Goal: Task Accomplishment & Management: Manage account settings

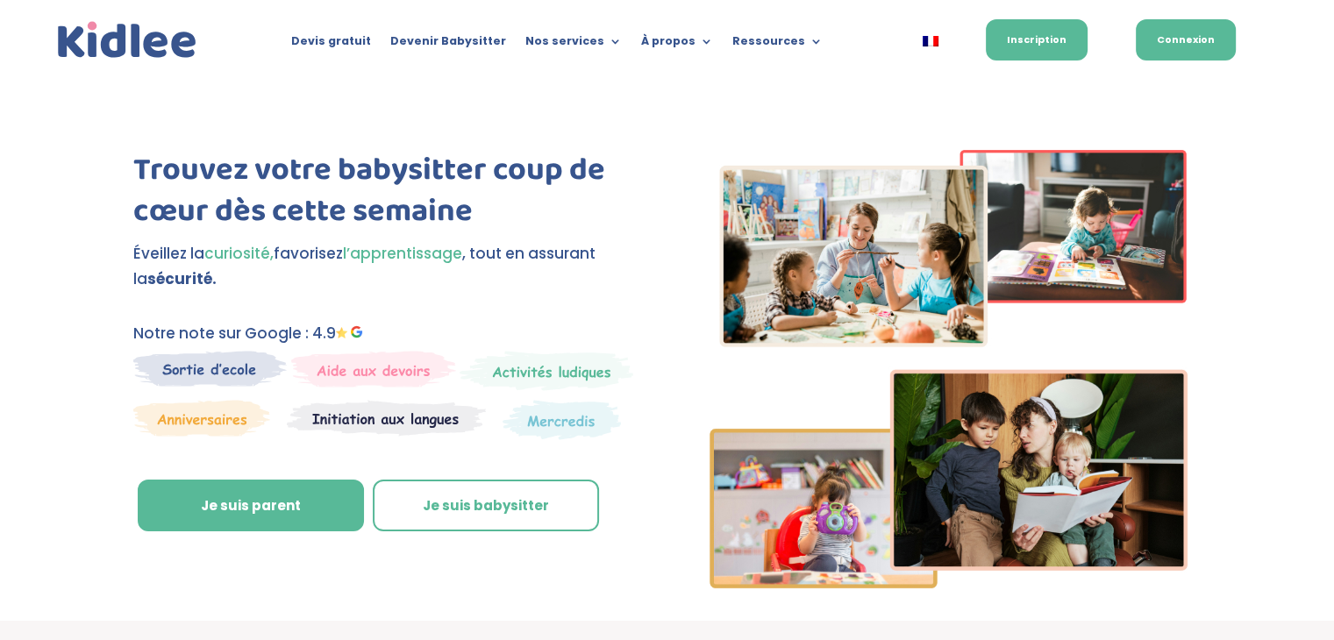
click at [1187, 44] on link "Connexion" at bounding box center [1186, 39] width 100 height 41
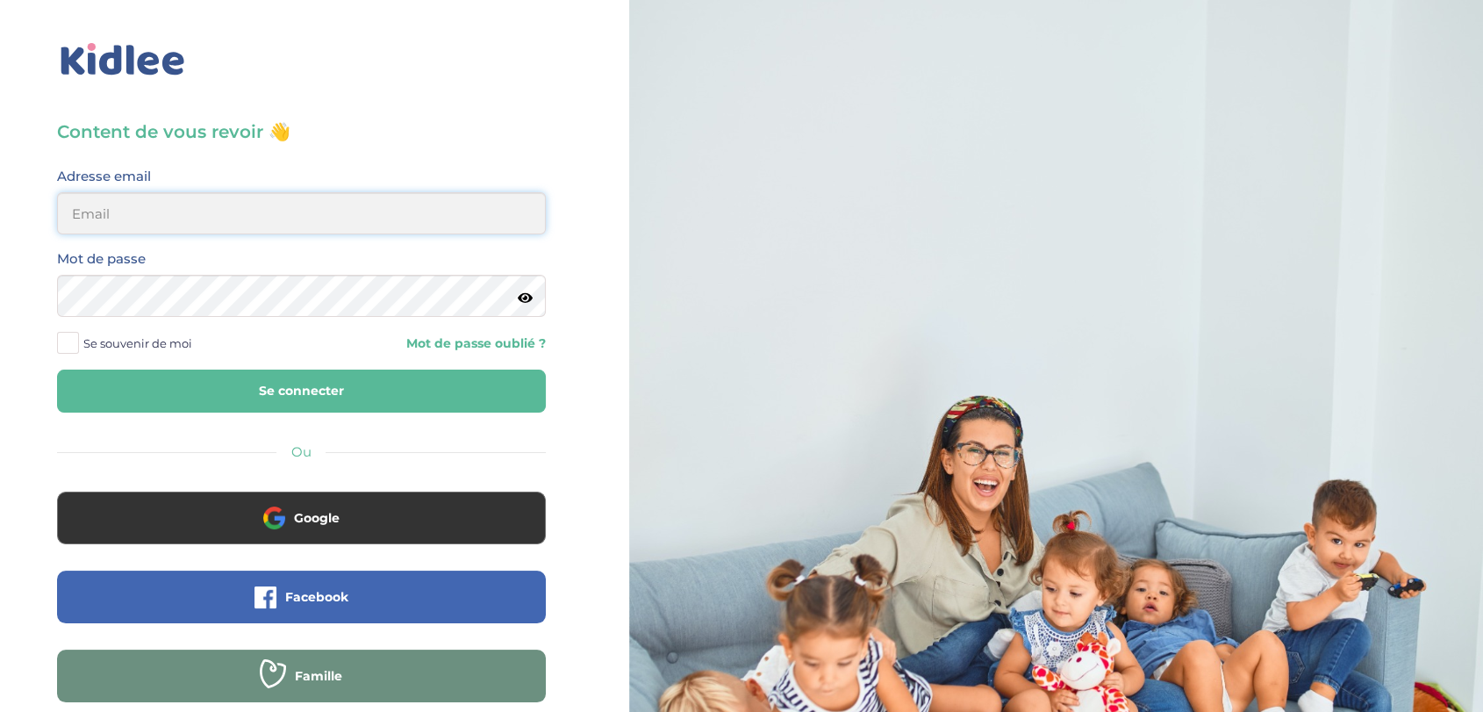
type input "[EMAIL_ADDRESS][DOMAIN_NAME]"
click at [426, 395] on button "Se connecter" at bounding box center [301, 390] width 489 height 43
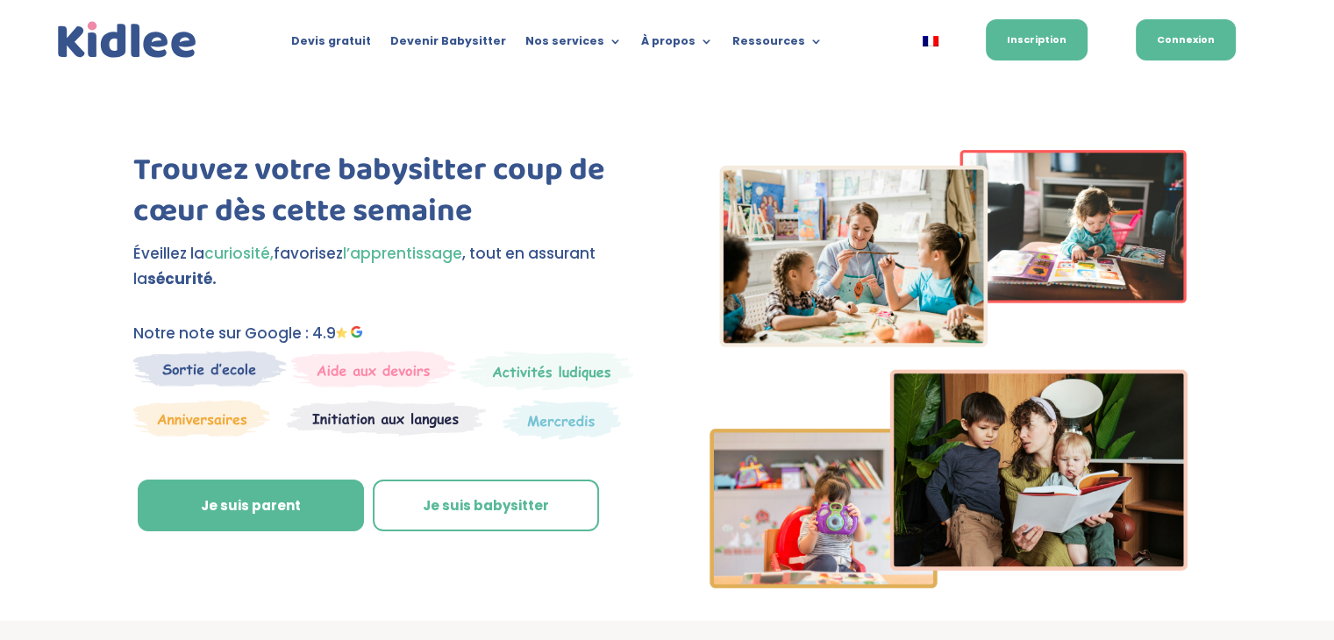
click at [1190, 36] on link "Connexion" at bounding box center [1186, 39] width 100 height 41
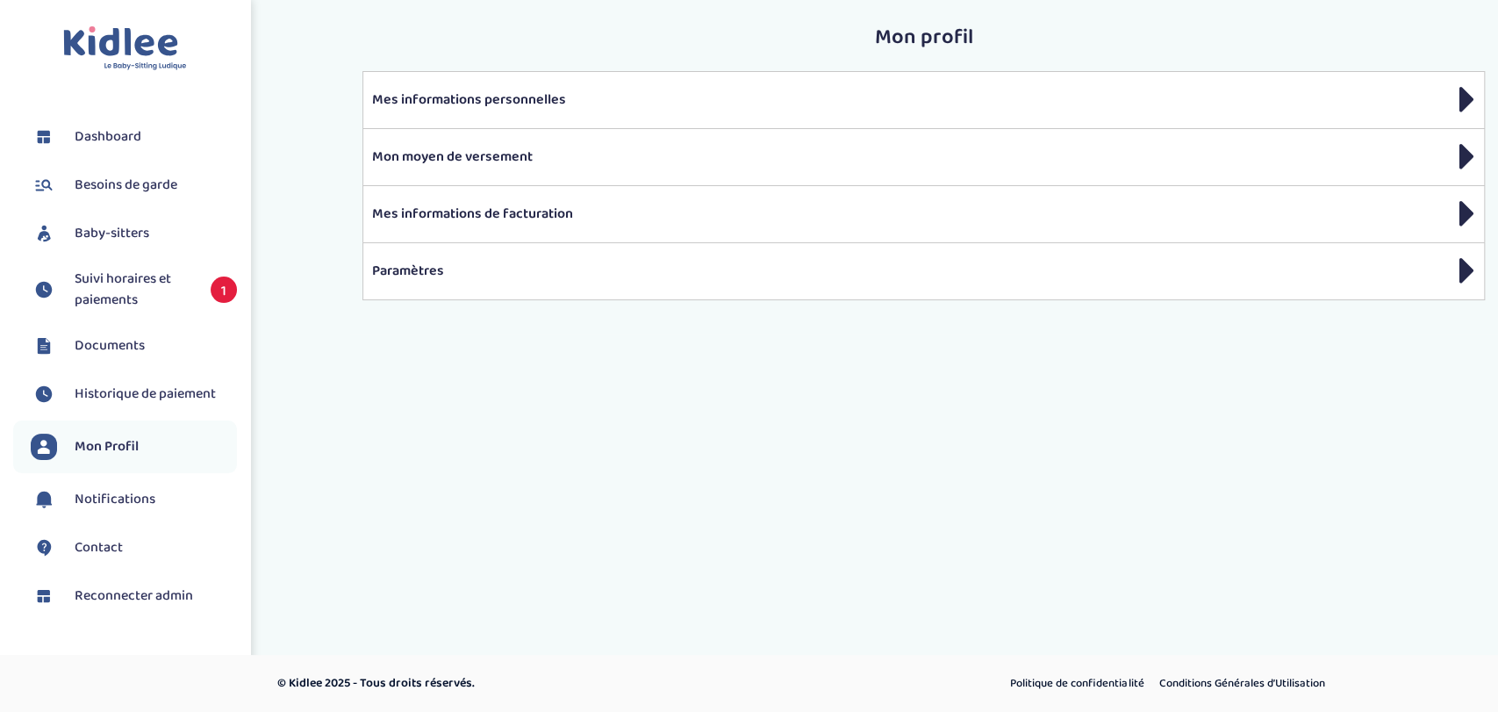
click at [144, 290] on span "Suivi horaires et paiements" at bounding box center [134, 289] width 118 height 42
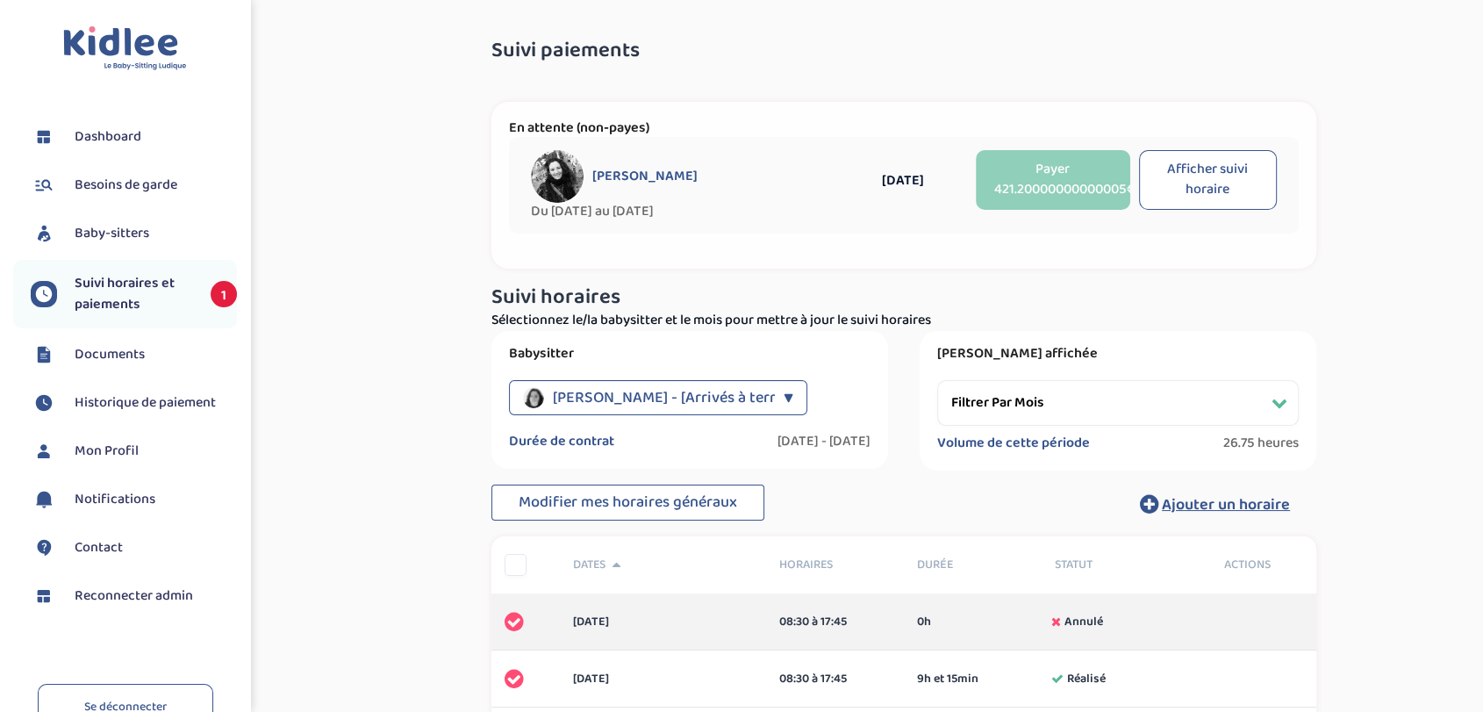
click at [1095, 407] on select "Filtrer par mois décembre 2022 janvier 2023 février 2023 mars 2023 avril 2023 m…" at bounding box center [1117, 403] width 361 height 46
click at [1193, 180] on button "Afficher suivi horaire" at bounding box center [1208, 180] width 138 height 60
select select "juillet 2025"
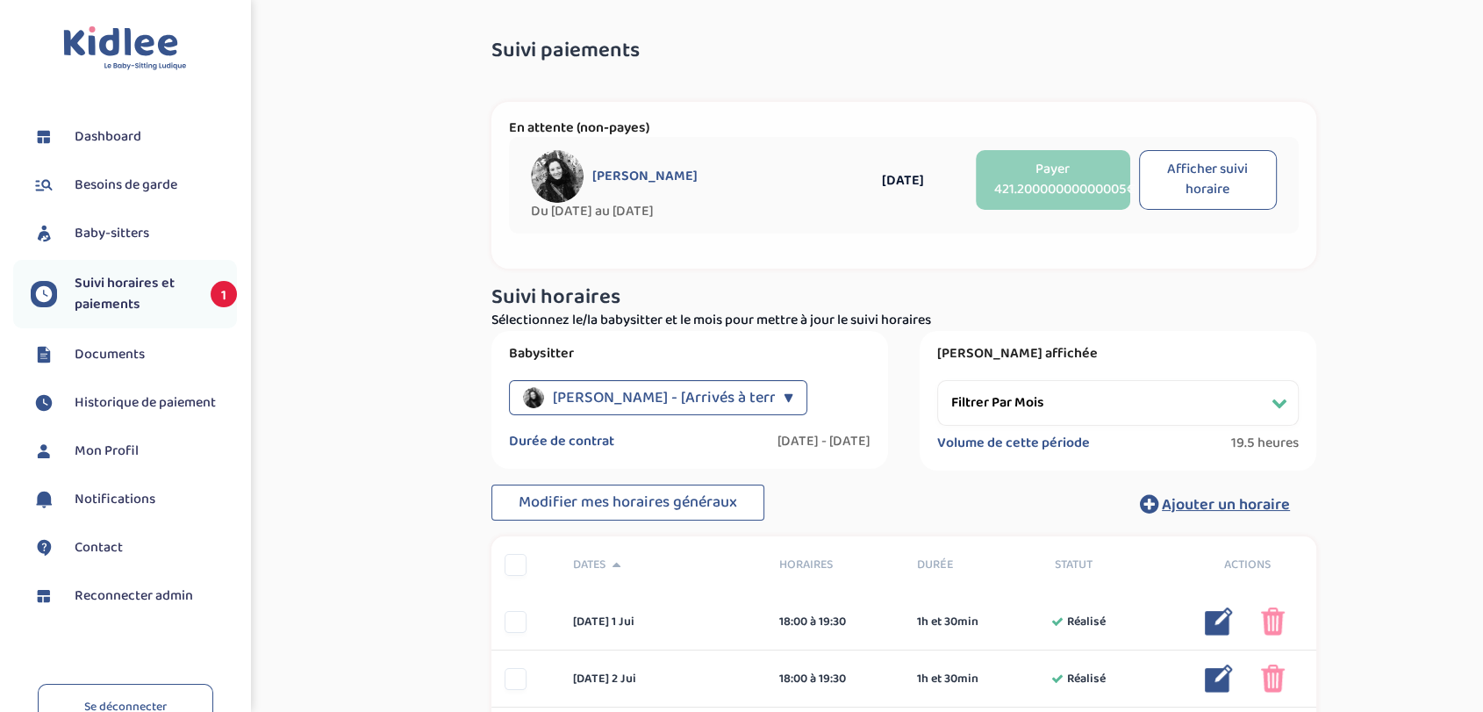
click at [112, 184] on span "Besoins de garde" at bounding box center [126, 185] width 103 height 21
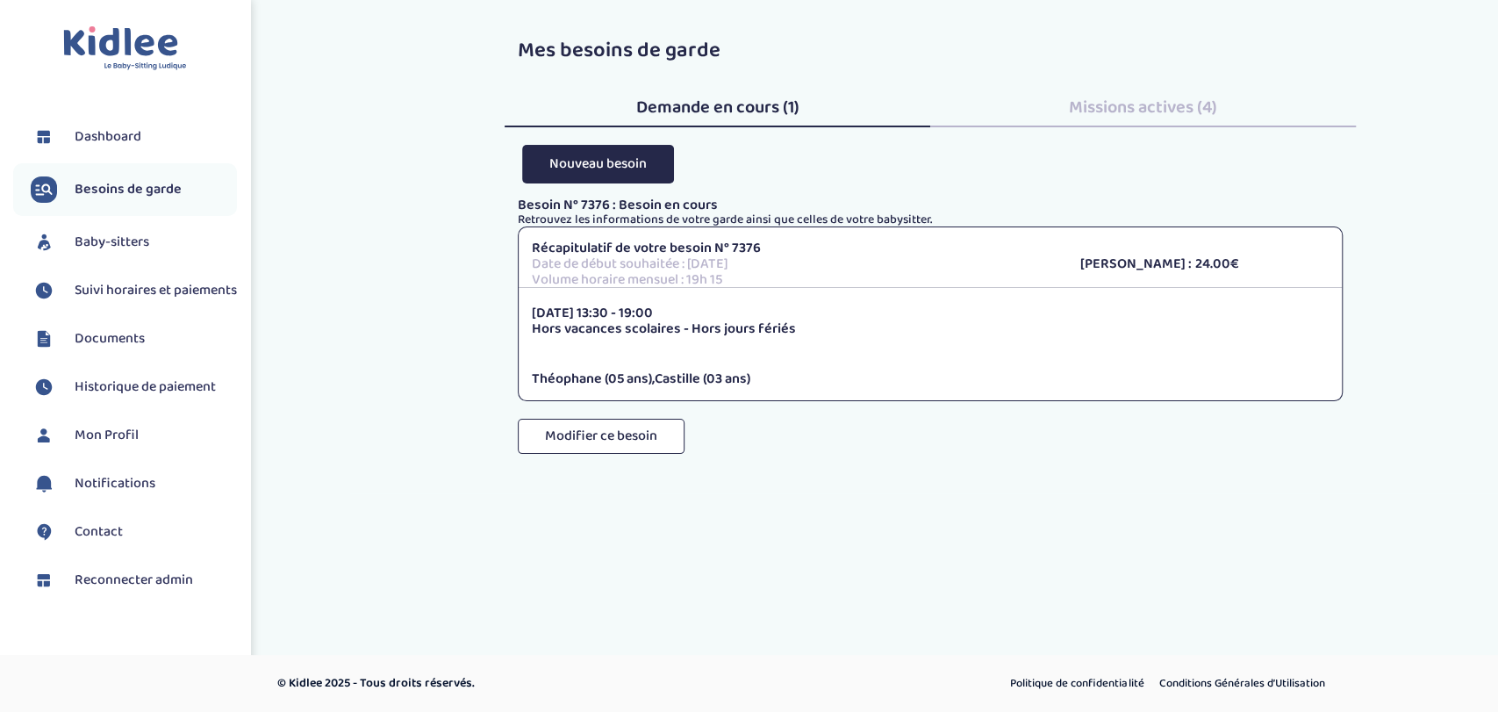
click at [111, 226] on li "Baby-sitters" at bounding box center [125, 242] width 224 height 44
click at [128, 238] on span "Baby-sitters" at bounding box center [112, 242] width 75 height 21
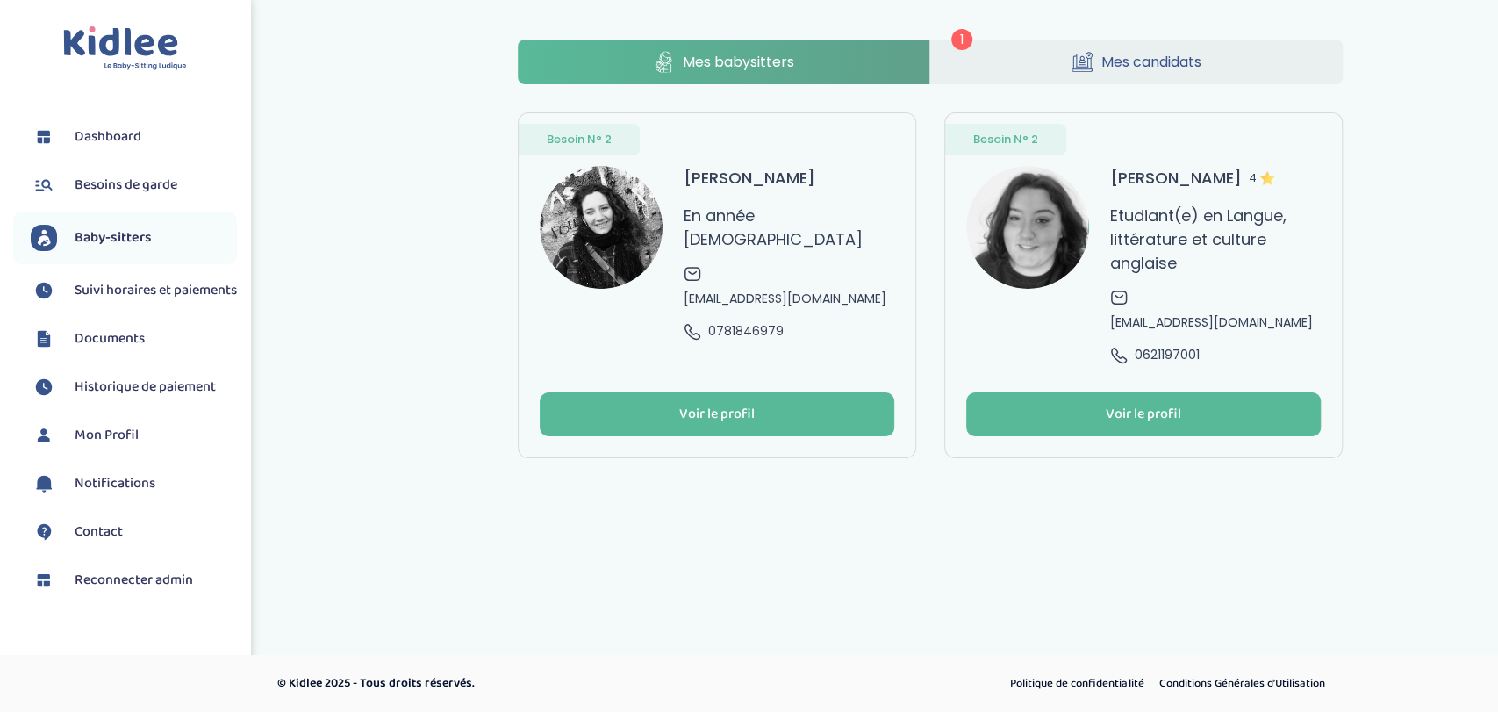
click at [97, 292] on span "Suivi horaires et paiements" at bounding box center [156, 290] width 162 height 21
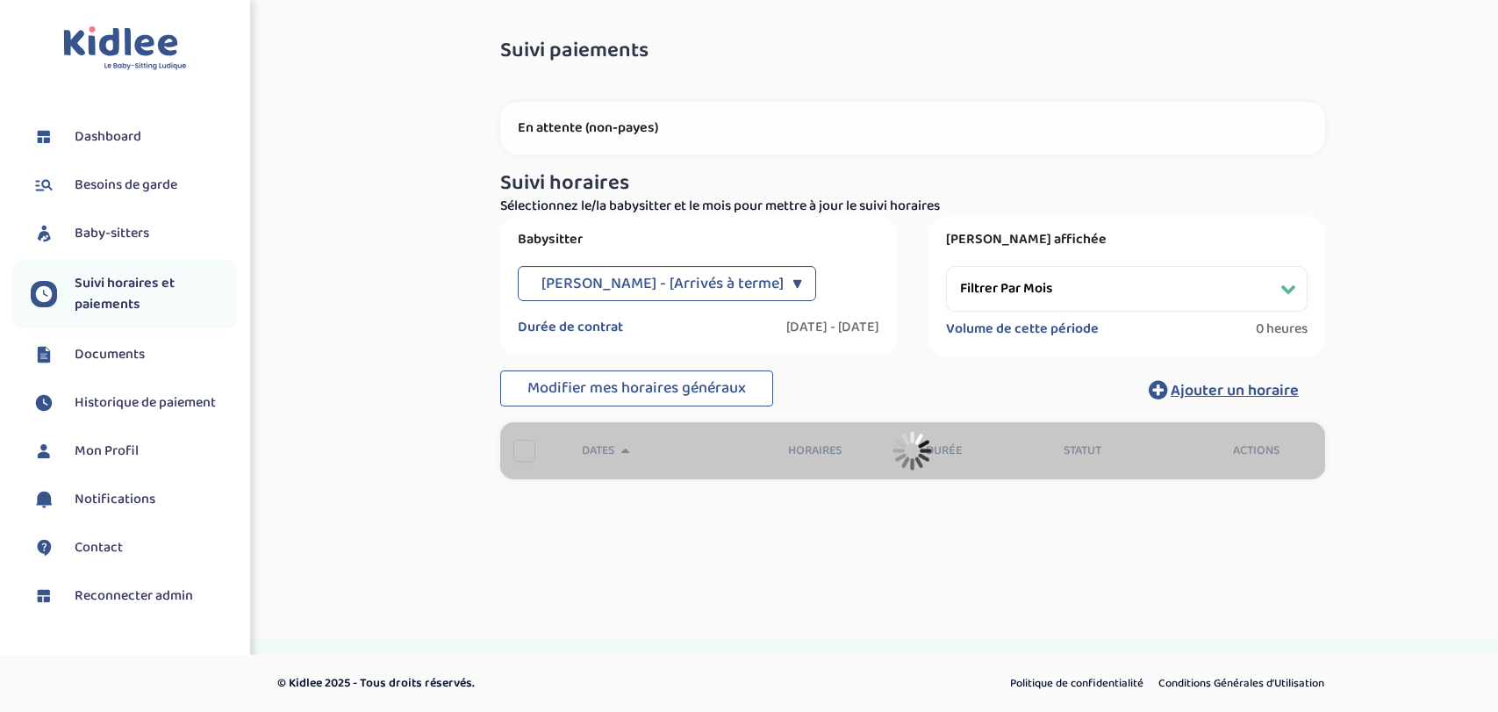
select select "[DATE]"
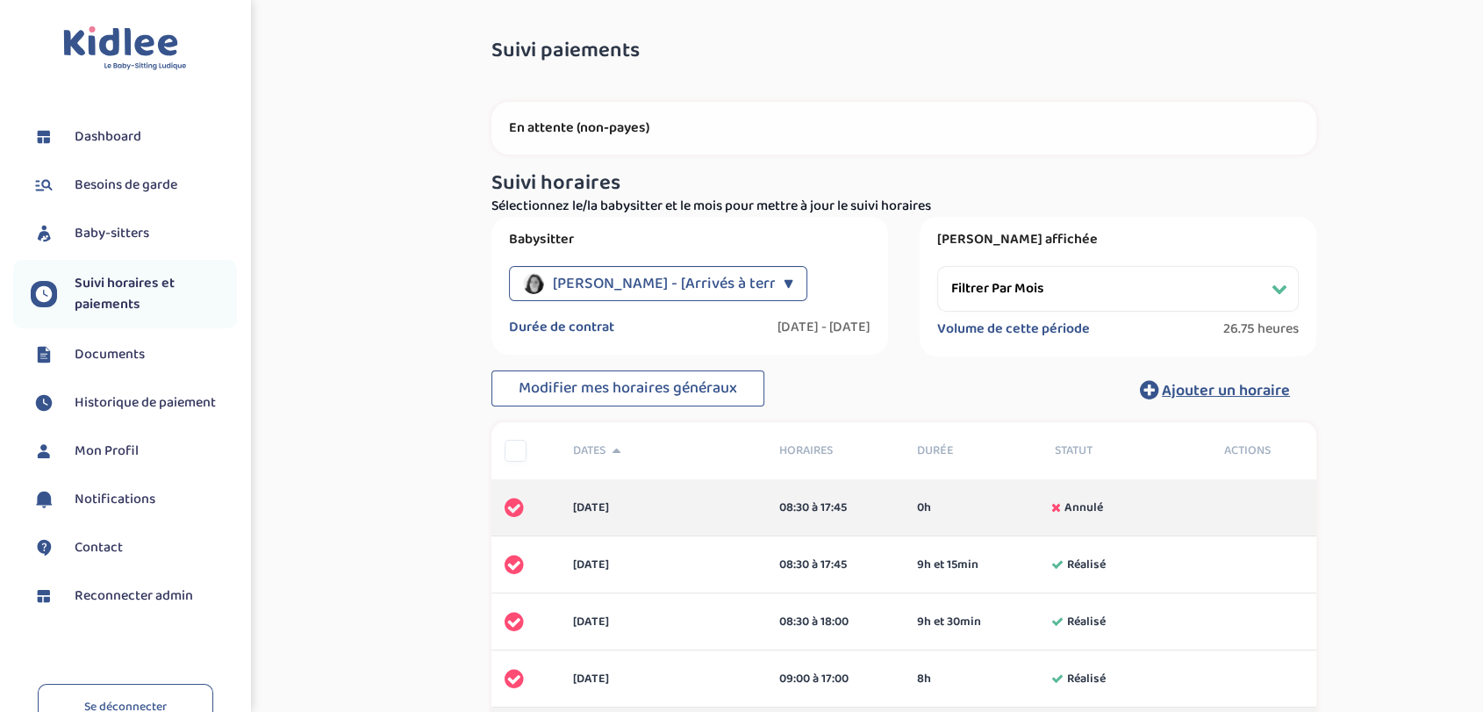
click at [1130, 283] on select "Filtrer par mois [DATE] [DATE] [DATE] [DATE] [DATE] [DATE] [DATE] [DATE]" at bounding box center [1117, 289] width 361 height 46
click at [1109, 284] on select "Filtrer par mois [DATE] [DATE] [DATE] [DATE] [DATE] [DATE] [DATE] [DATE]" at bounding box center [1117, 289] width 361 height 46
select select
click at [937, 266] on select "Filtrer par mois [DATE] [DATE] [DATE] [DATE] [DATE] [DATE] [DATE] [DATE]" at bounding box center [1117, 289] width 361 height 46
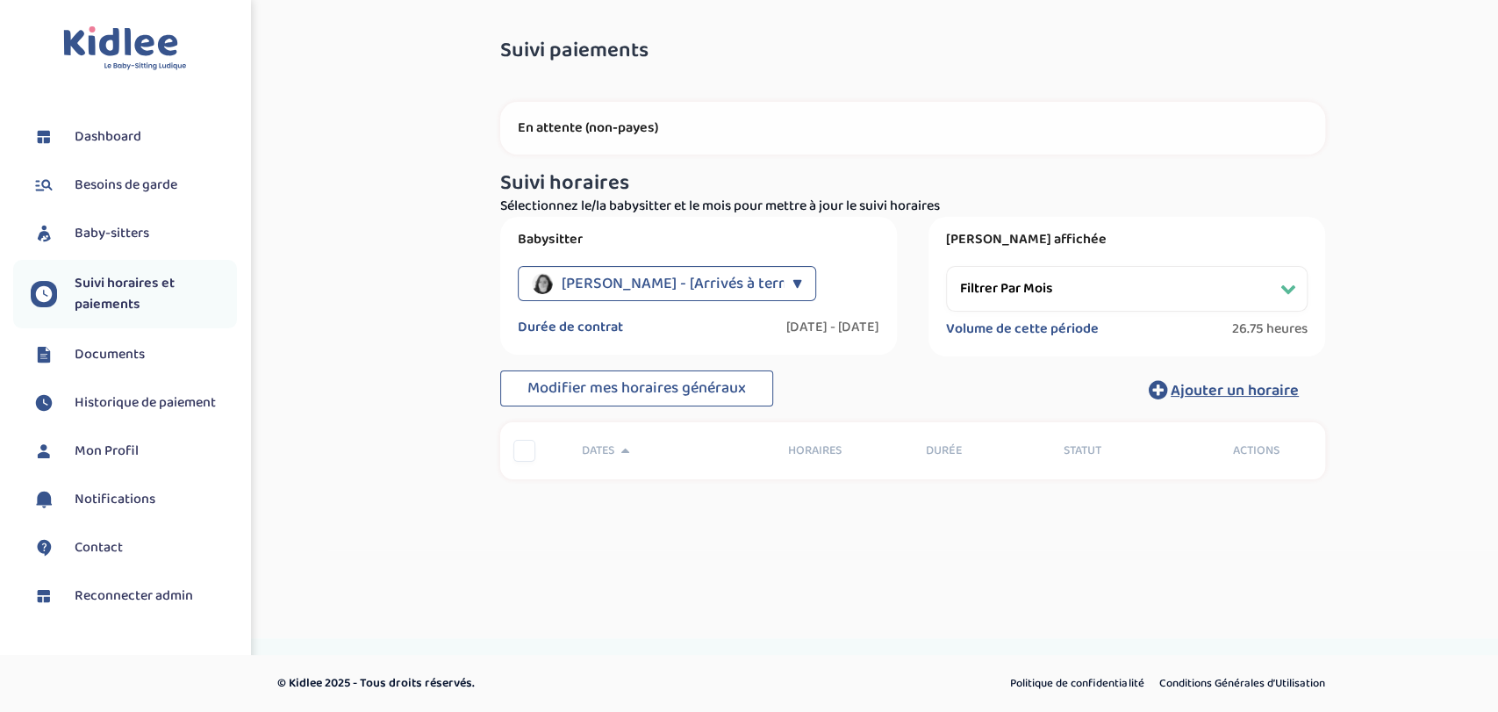
click at [1032, 293] on select "Filtrer par mois [DATE] [DATE] [DATE] [DATE] [DATE] [DATE] [DATE] [DATE]" at bounding box center [1126, 289] width 361 height 46
click at [923, 290] on div "Babysitter laudy marie - [Arrivés à terme] ▼ laudy marie - [Arrivés à terme] vo…" at bounding box center [912, 286] width 851 height 139
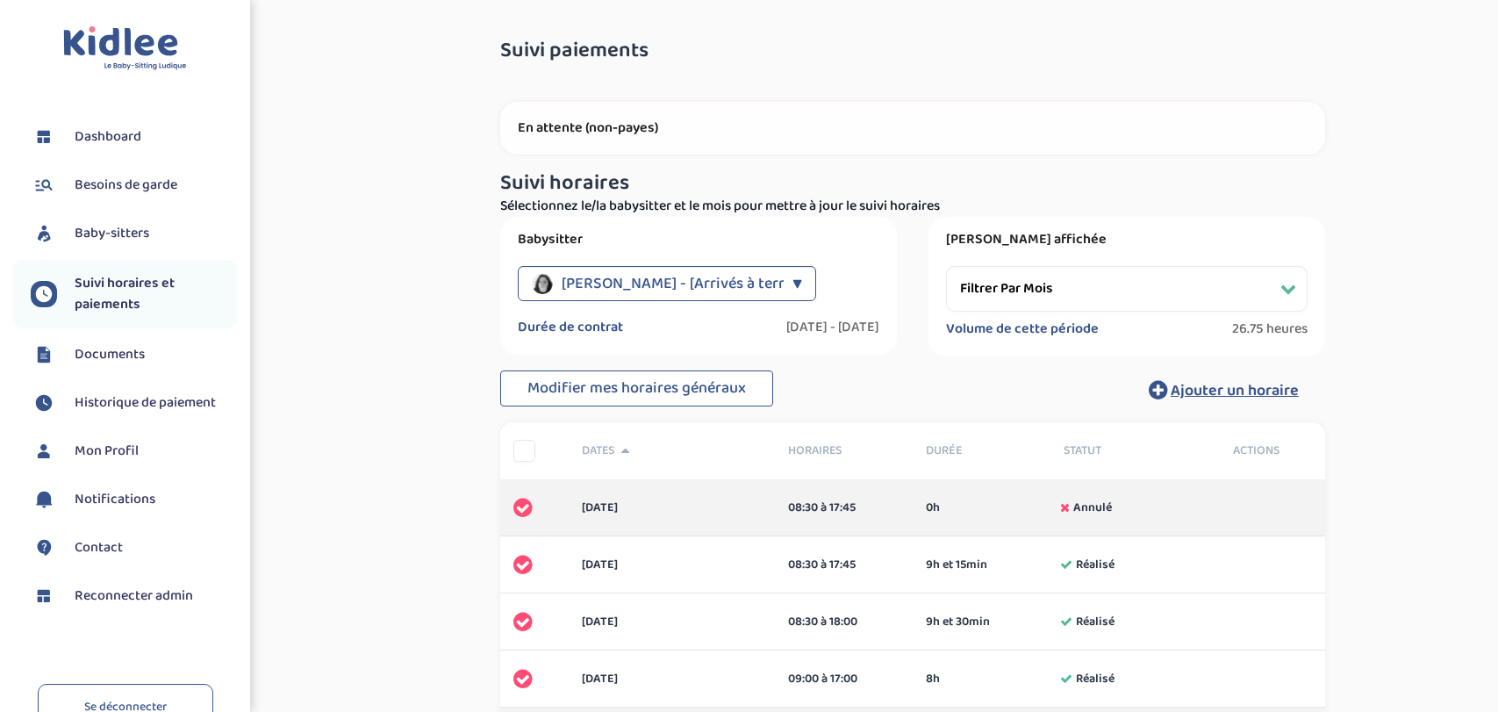
select select "[DATE]"
click at [1025, 284] on select "Filtrer par mois [DATE] [DATE] [DATE] [DATE] [DATE] [DATE] [DATE] [DATE]" at bounding box center [1117, 286] width 361 height 46
click at [876, 286] on div "Babysitter laudy marie - [Arrivés à terme] ▼ laudy marie - [Arrivés à terme] vo…" at bounding box center [689, 283] width 397 height 138
click at [765, 286] on div "laudy marie - [Arrivés à terme]" at bounding box center [649, 280] width 252 height 35
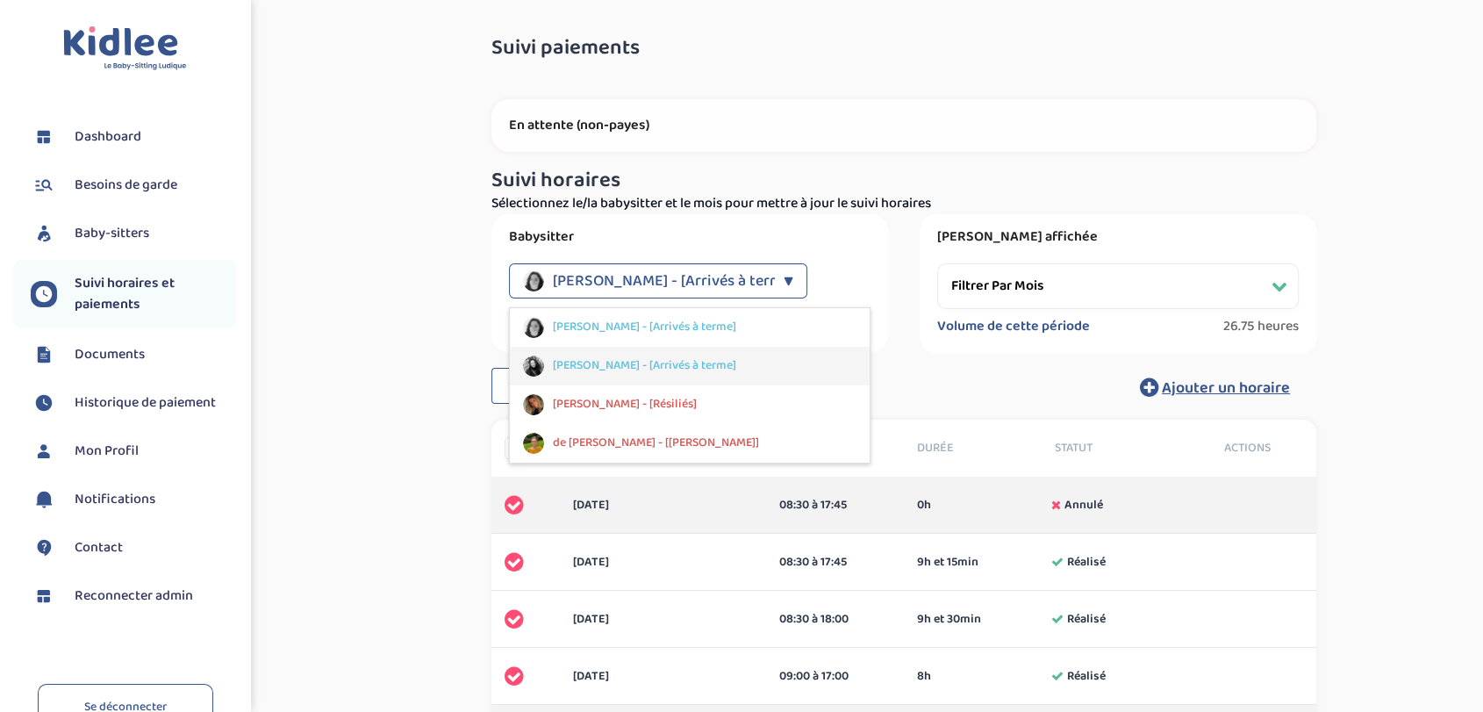
click at [711, 362] on span "vonderscher Alix - [Arrivés à terme]" at bounding box center [644, 365] width 183 height 18
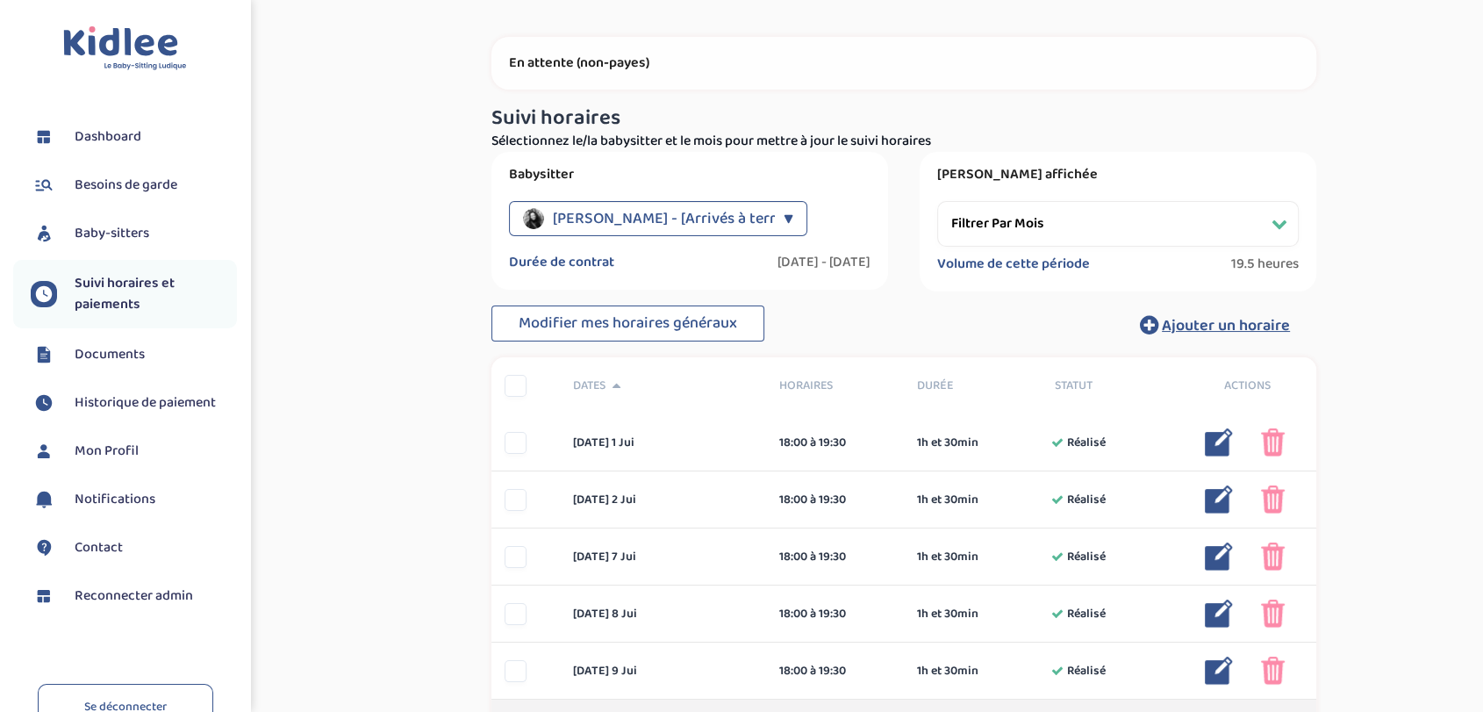
scroll to position [0, 0]
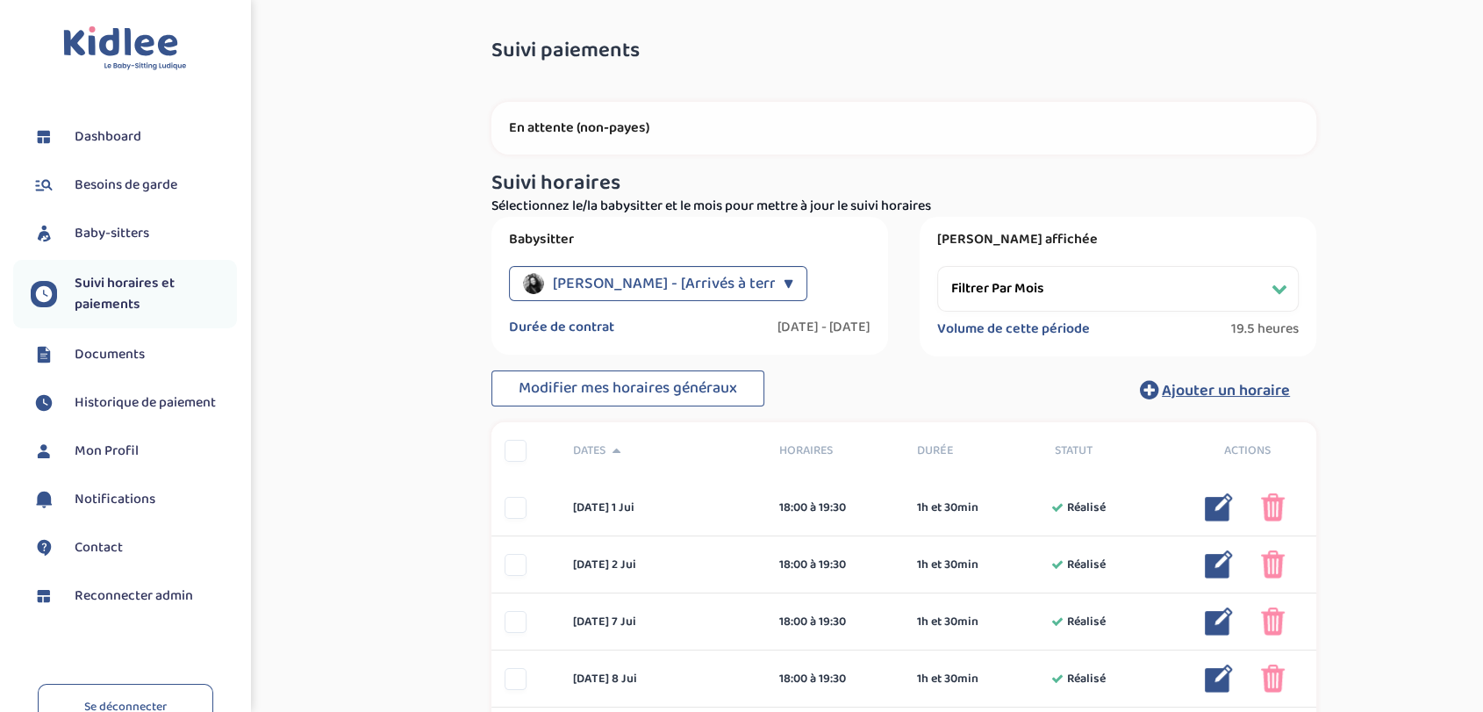
click at [126, 232] on span "Baby-sitters" at bounding box center [112, 233] width 75 height 21
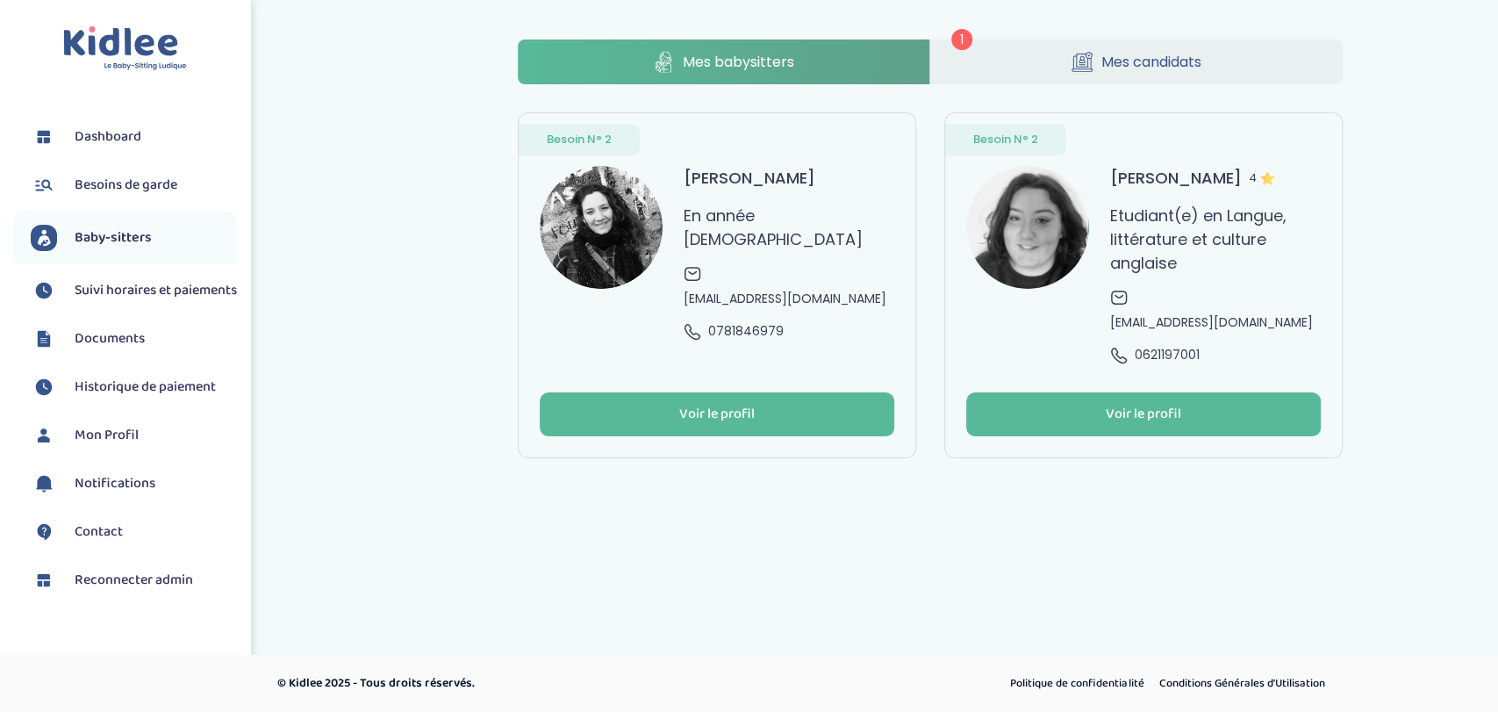
click at [1160, 69] on span "Mes candidats" at bounding box center [1151, 62] width 100 height 22
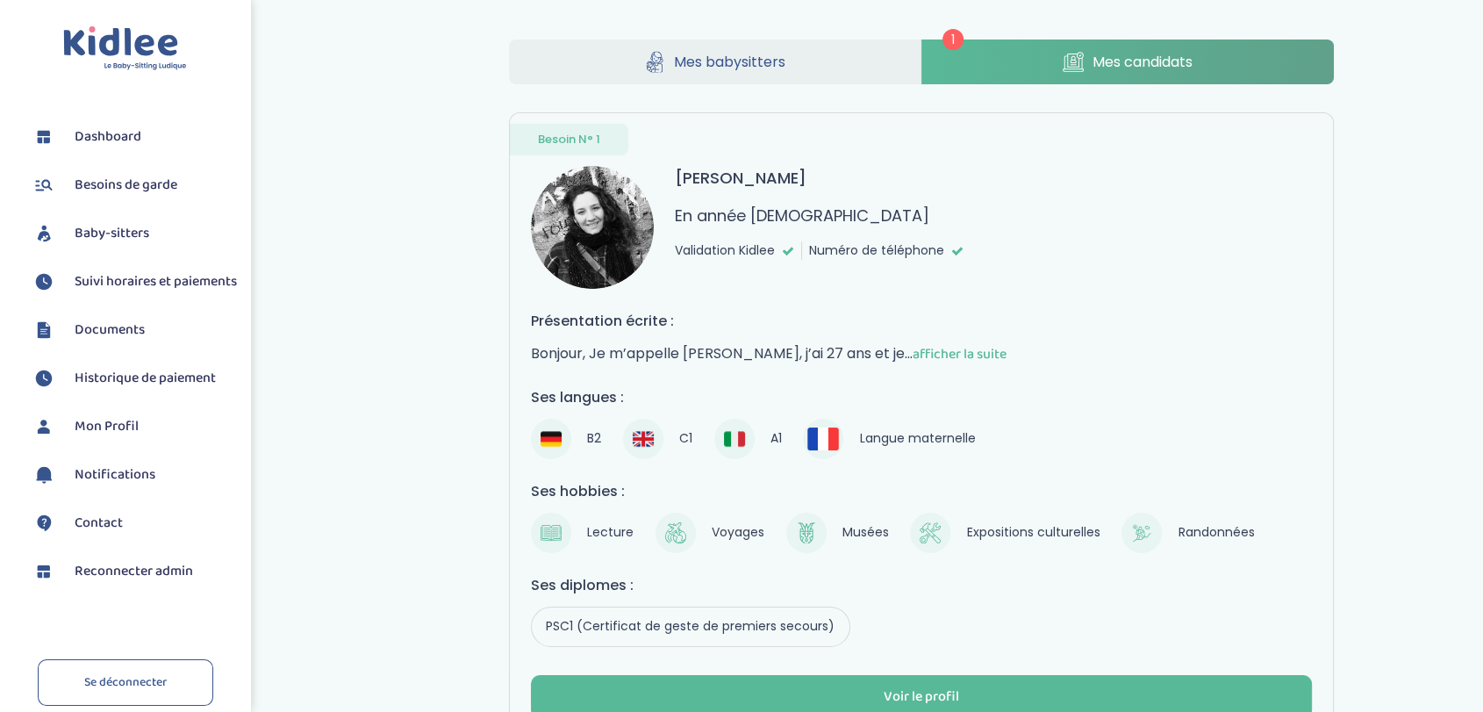
click at [744, 59] on span "Mes babysitters" at bounding box center [729, 62] width 111 height 22
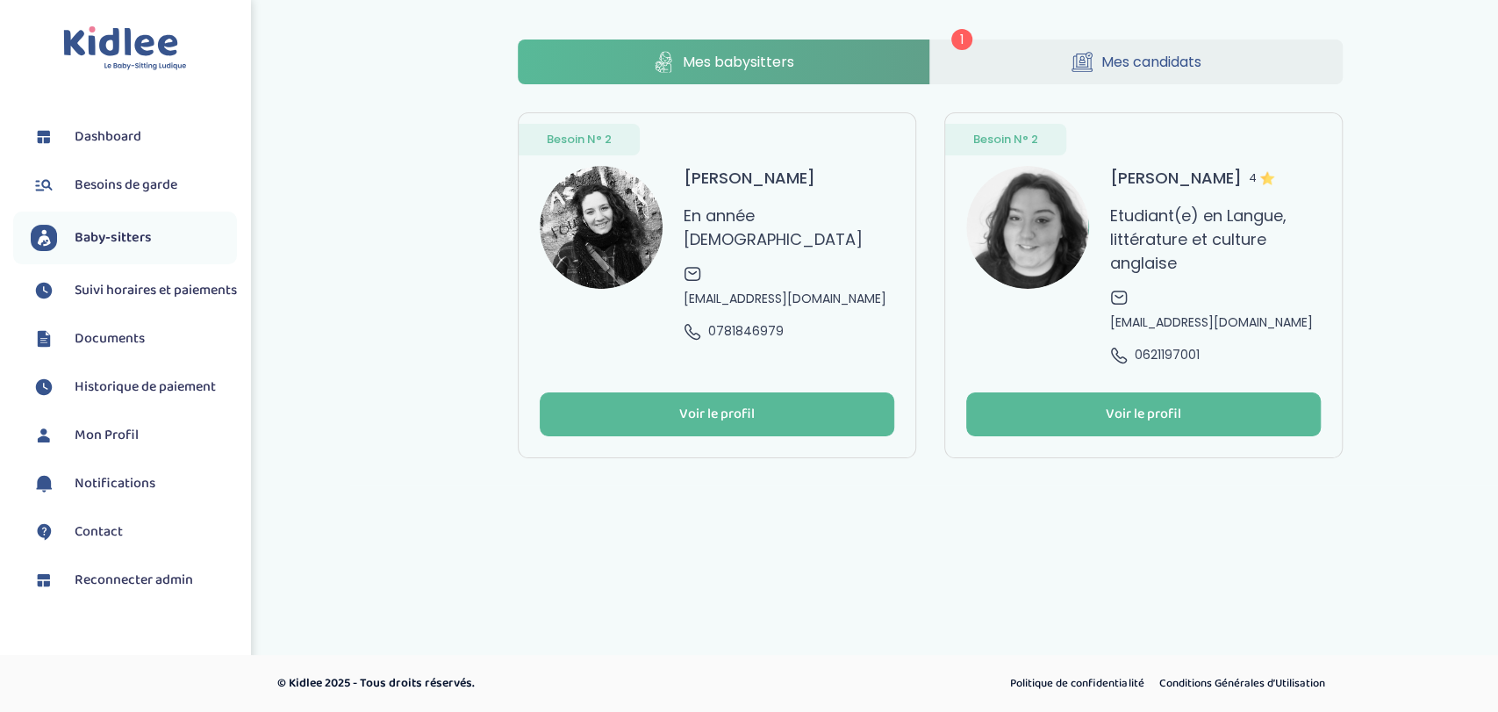
click at [1094, 60] on link "Mes candidats" at bounding box center [1136, 61] width 412 height 45
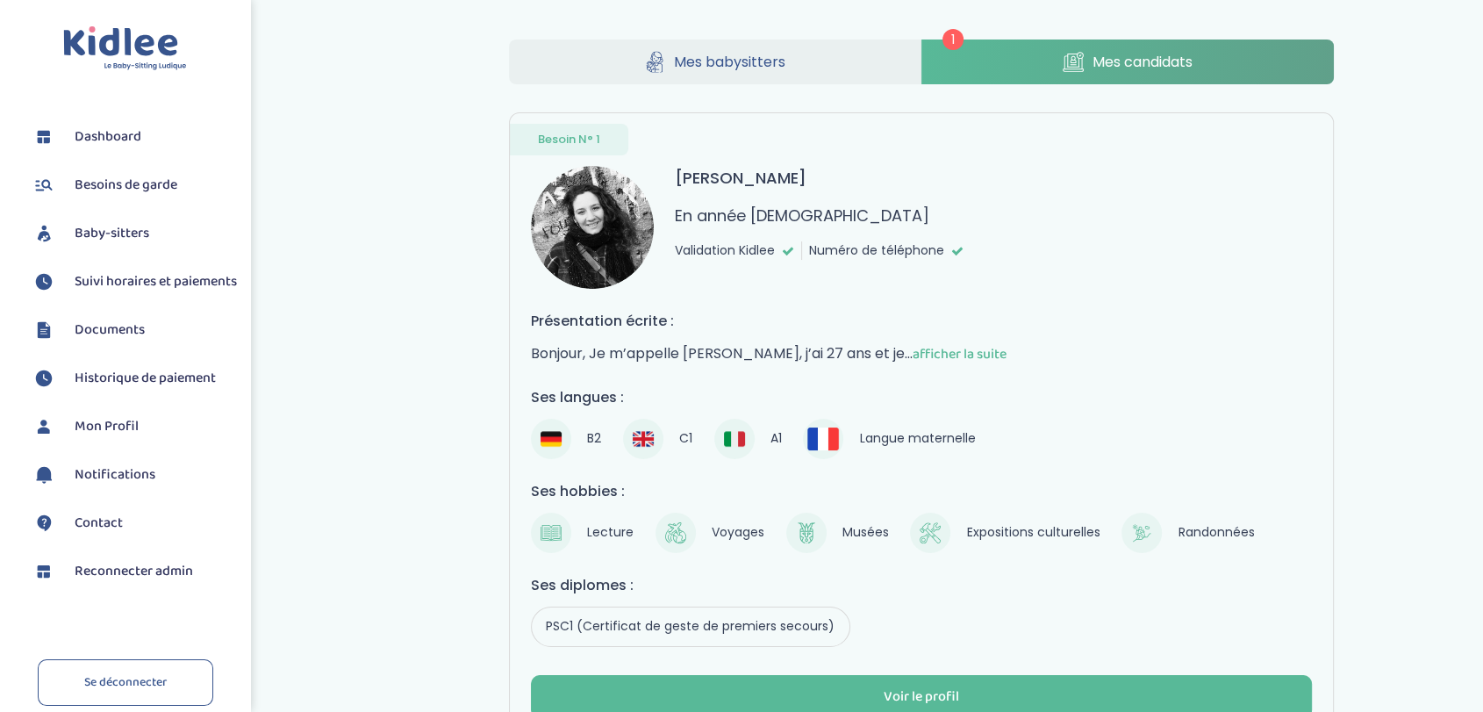
scroll to position [140, 0]
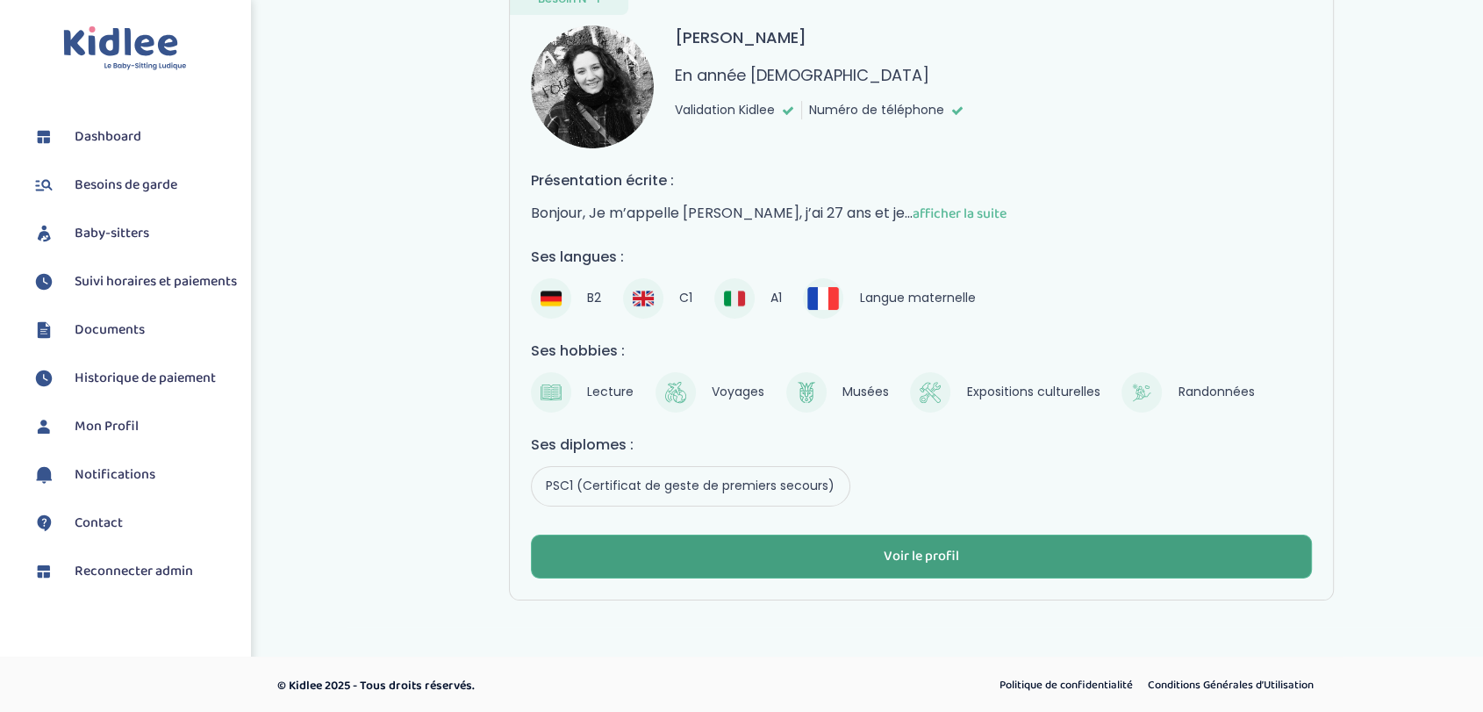
click at [926, 554] on div "Voir le profil" at bounding box center [920, 557] width 75 height 20
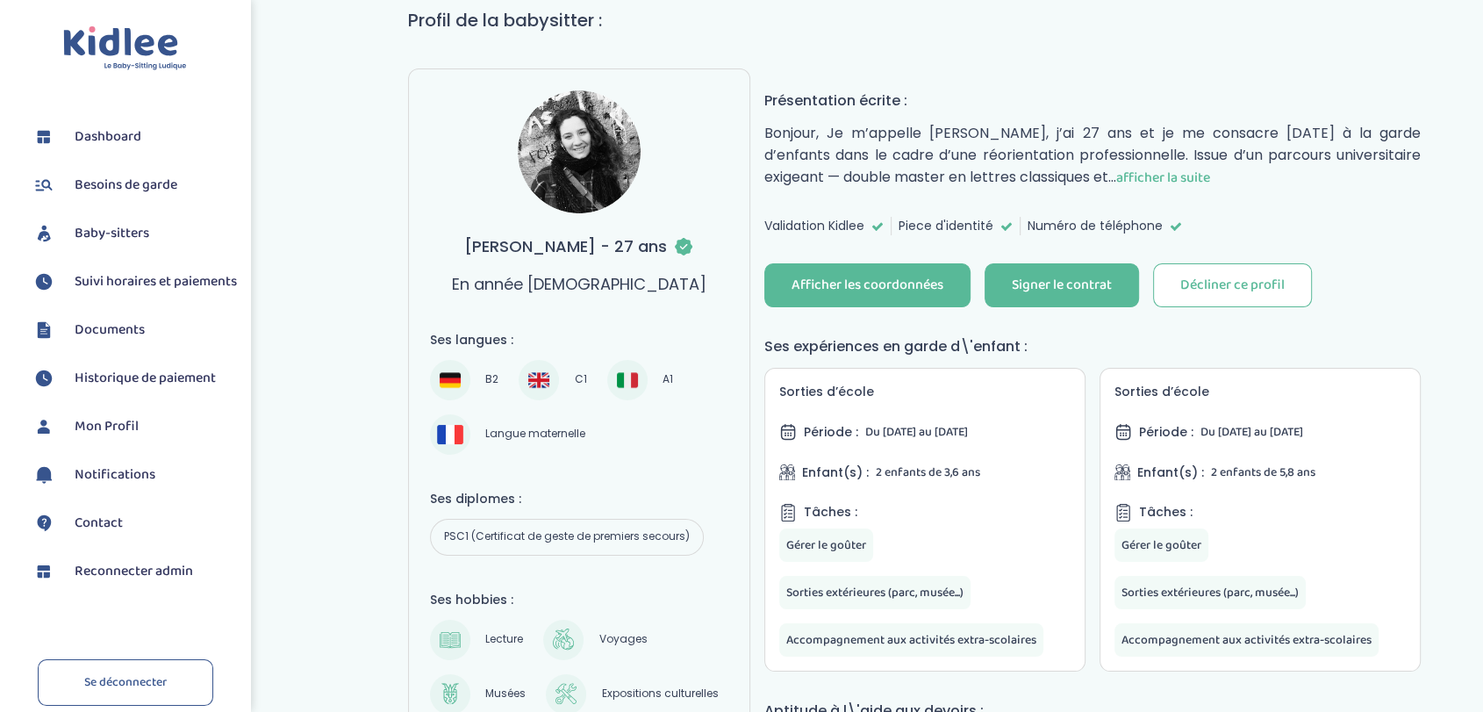
scroll to position [150, 0]
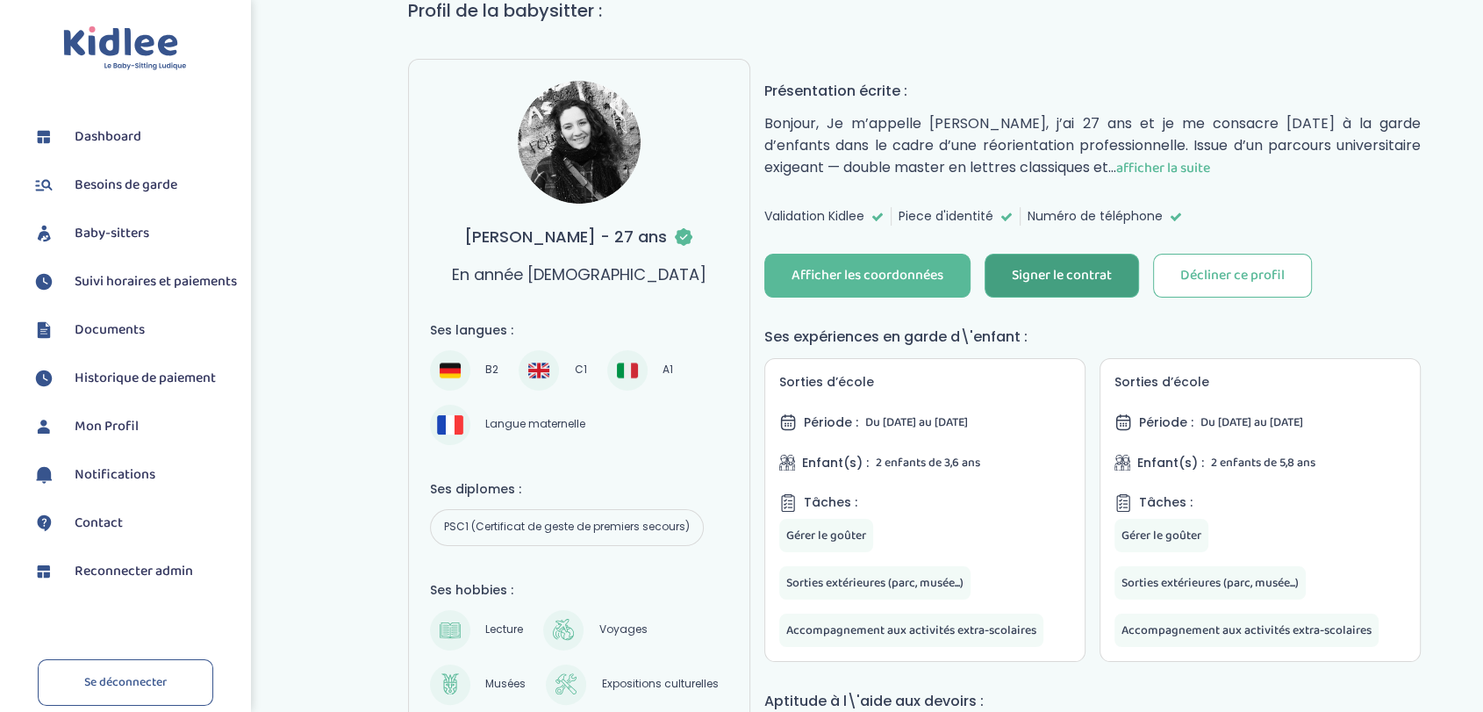
click at [1046, 279] on div "Signer le contrat" at bounding box center [1062, 276] width 100 height 20
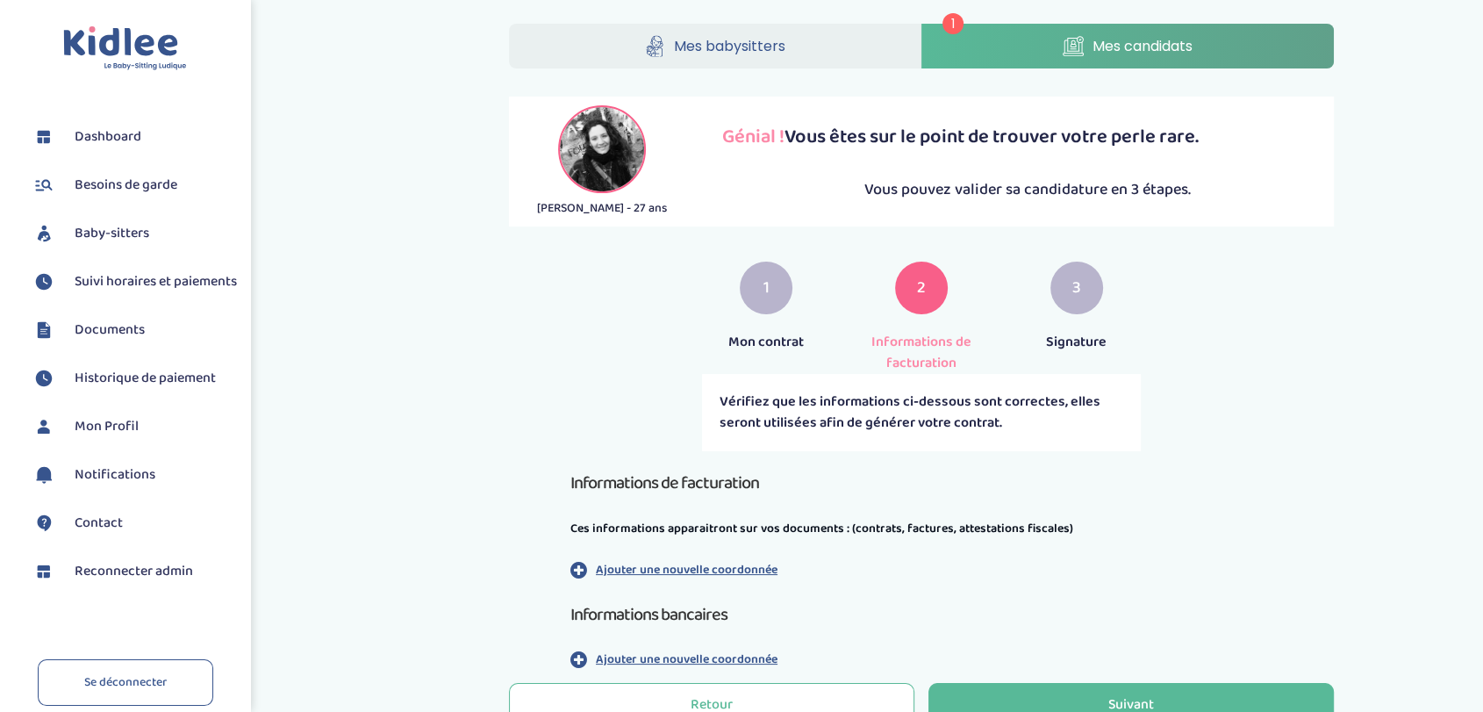
scroll to position [210, 0]
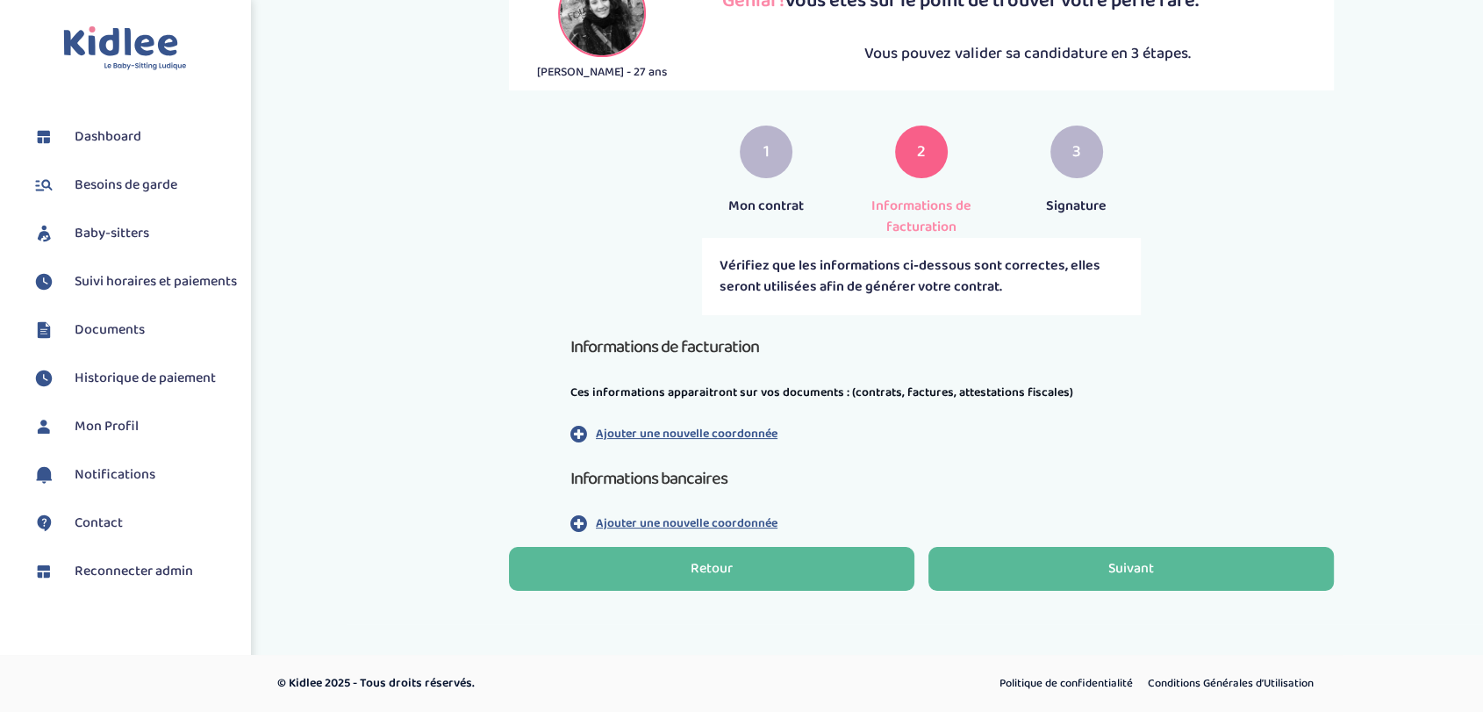
click at [618, 583] on button "Retour" at bounding box center [711, 569] width 405 height 44
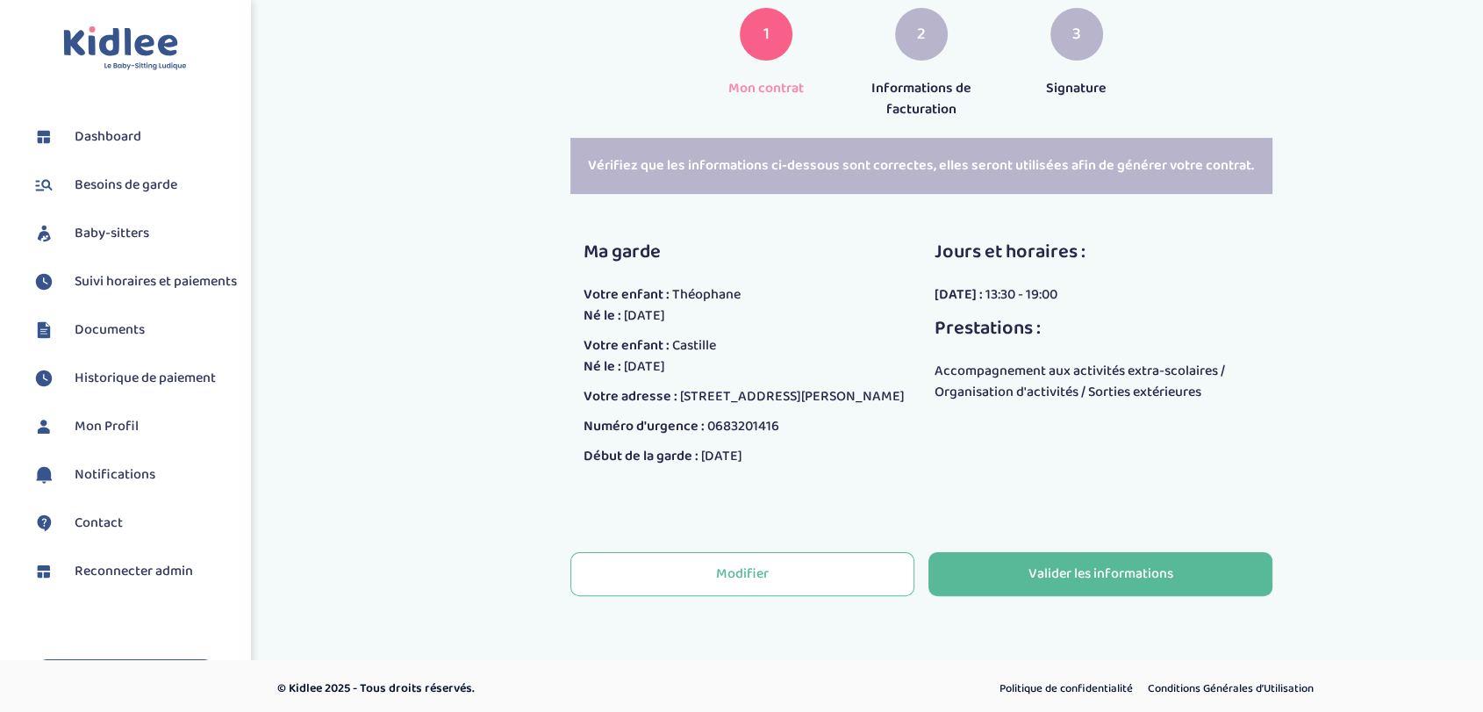
scroll to position [295, 0]
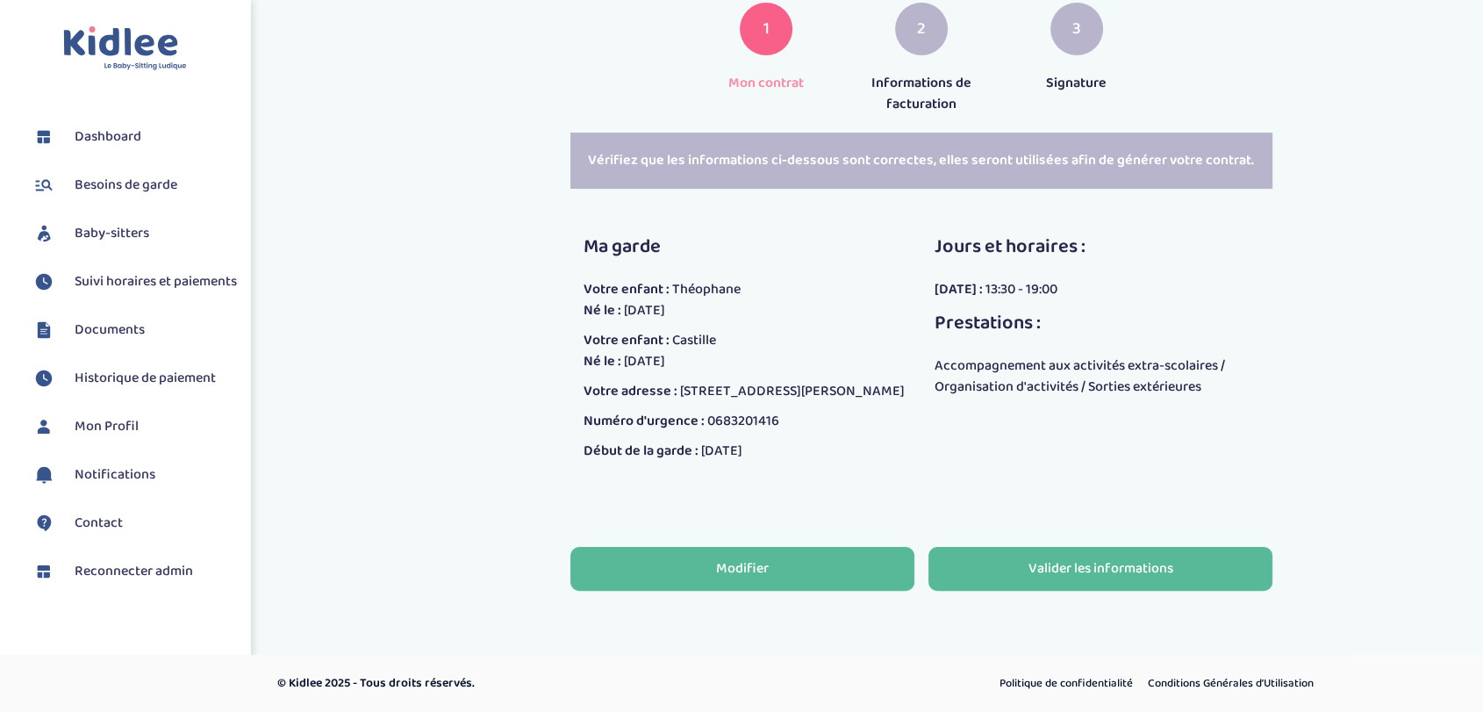
click at [700, 578] on button "Modifier" at bounding box center [742, 569] width 344 height 44
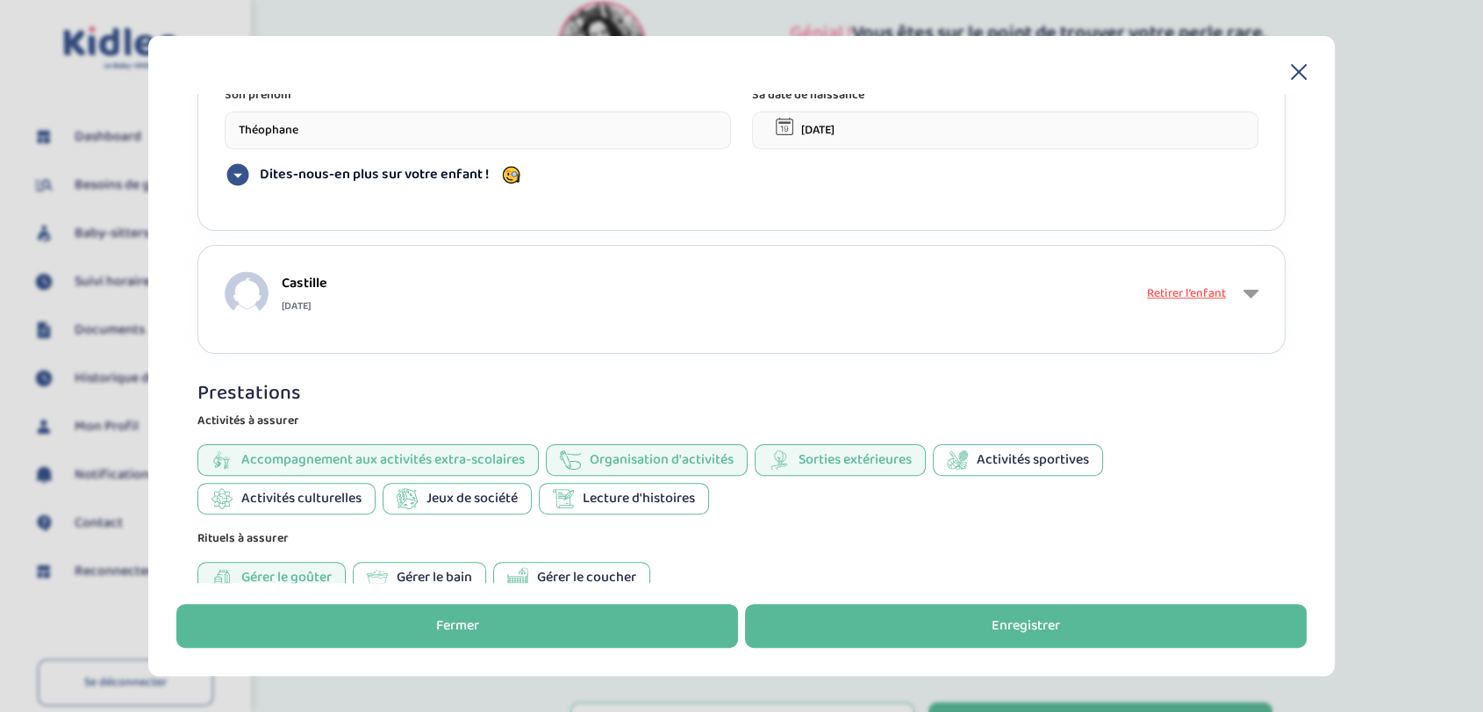
scroll to position [853, 0]
click at [561, 619] on button "Fermer" at bounding box center [457, 626] width 562 height 44
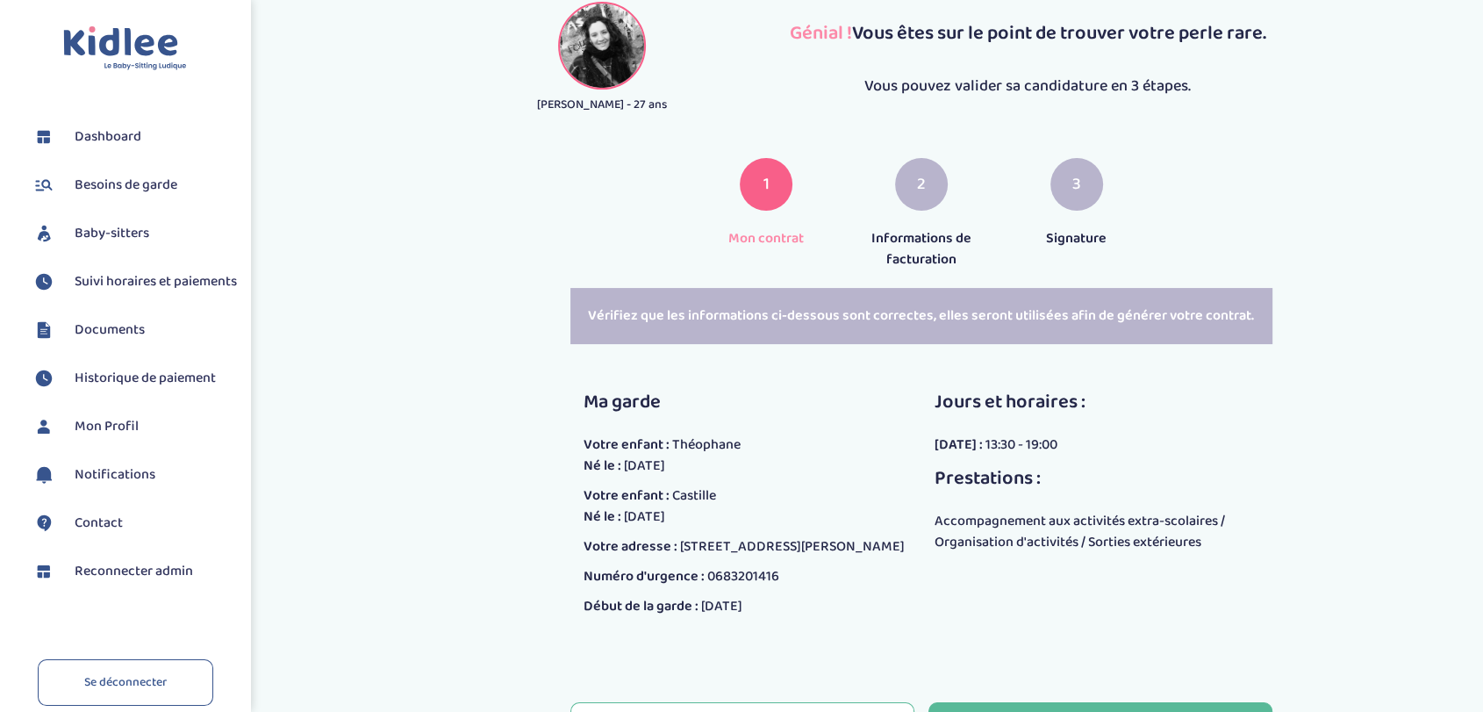
click at [109, 582] on span "Reconnecter admin" at bounding box center [134, 571] width 118 height 21
